Goal: Navigation & Orientation: Understand site structure

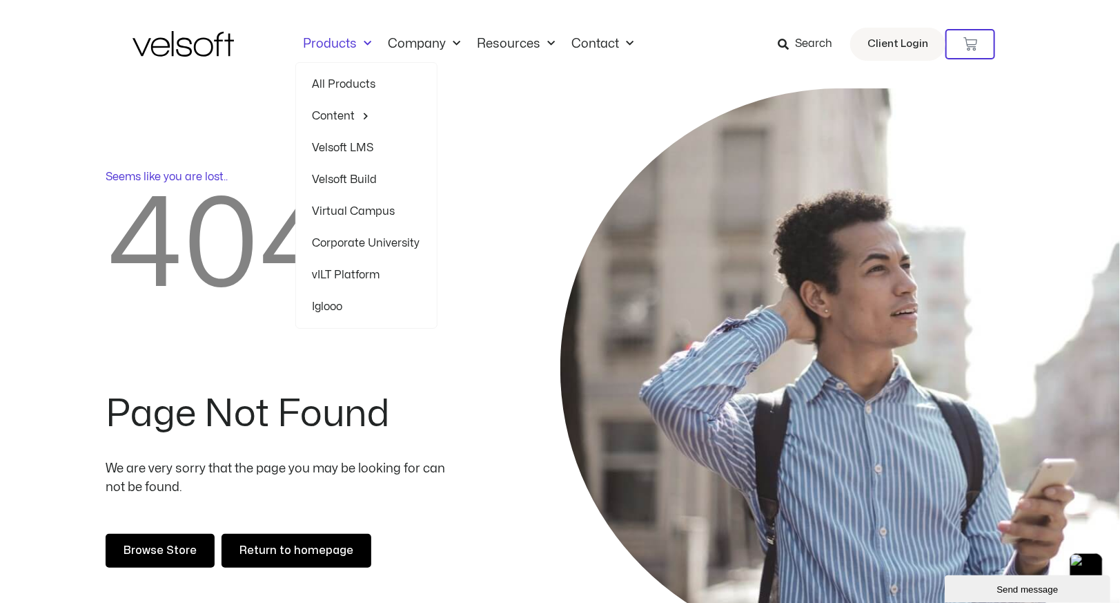
click at [363, 39] on span "Menu" at bounding box center [365, 43] width 14 height 23
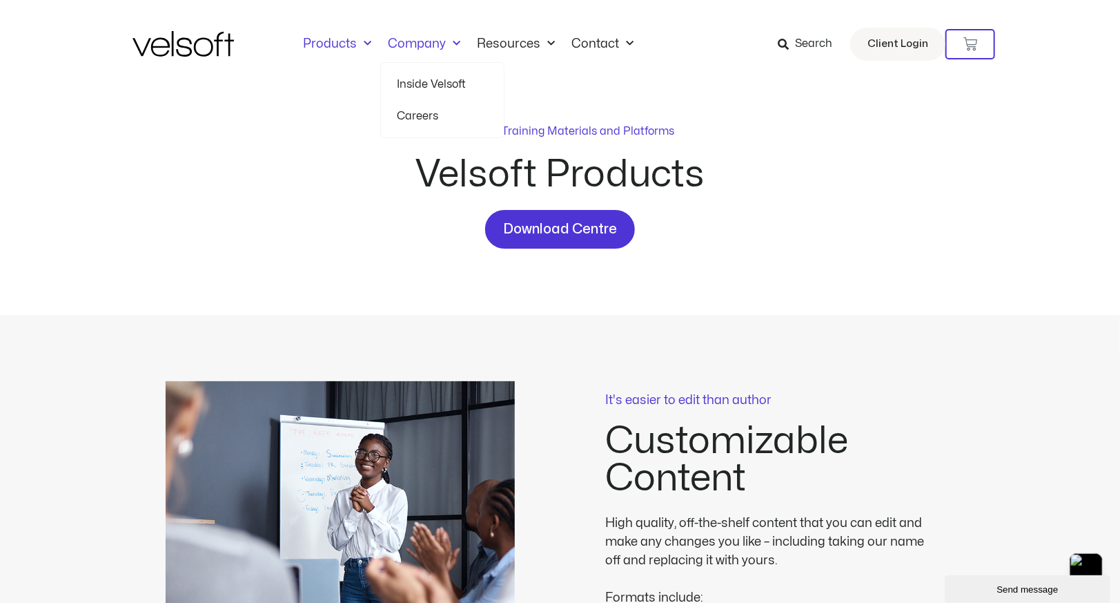
click at [407, 42] on link "Company" at bounding box center [424, 44] width 89 height 15
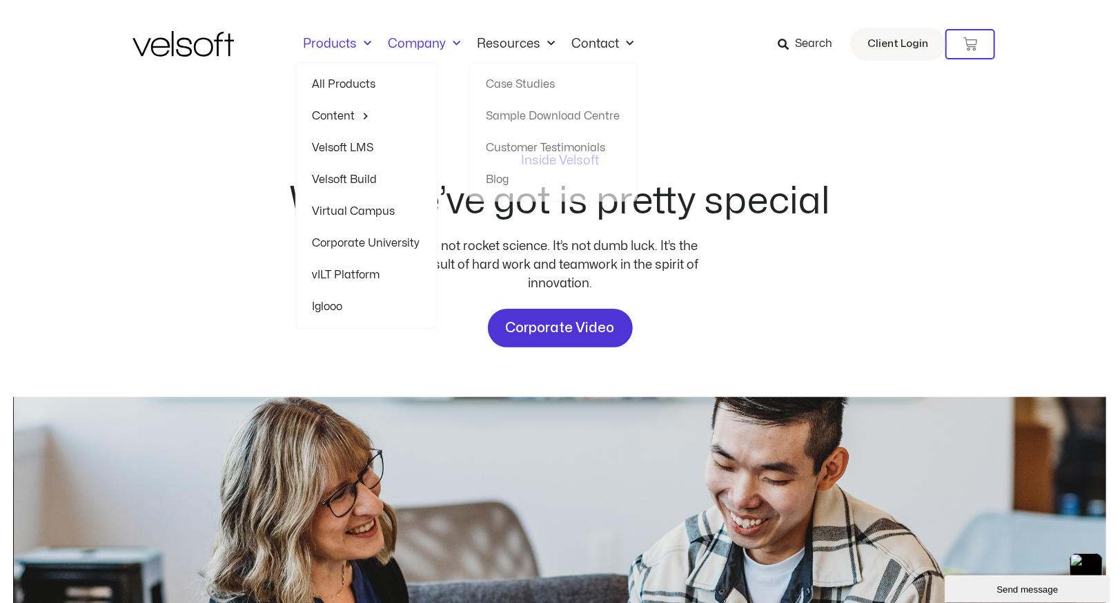
click at [345, 47] on link "Products" at bounding box center [337, 44] width 85 height 15
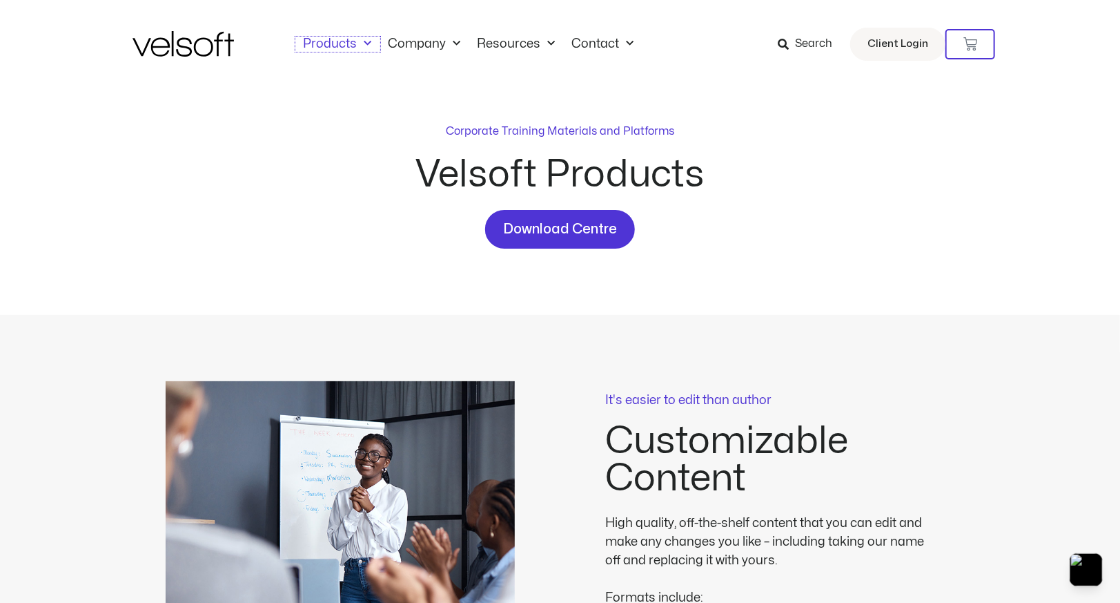
click at [345, 47] on link "Products" at bounding box center [337, 44] width 85 height 15
